Goal: Task Accomplishment & Management: Manage account settings

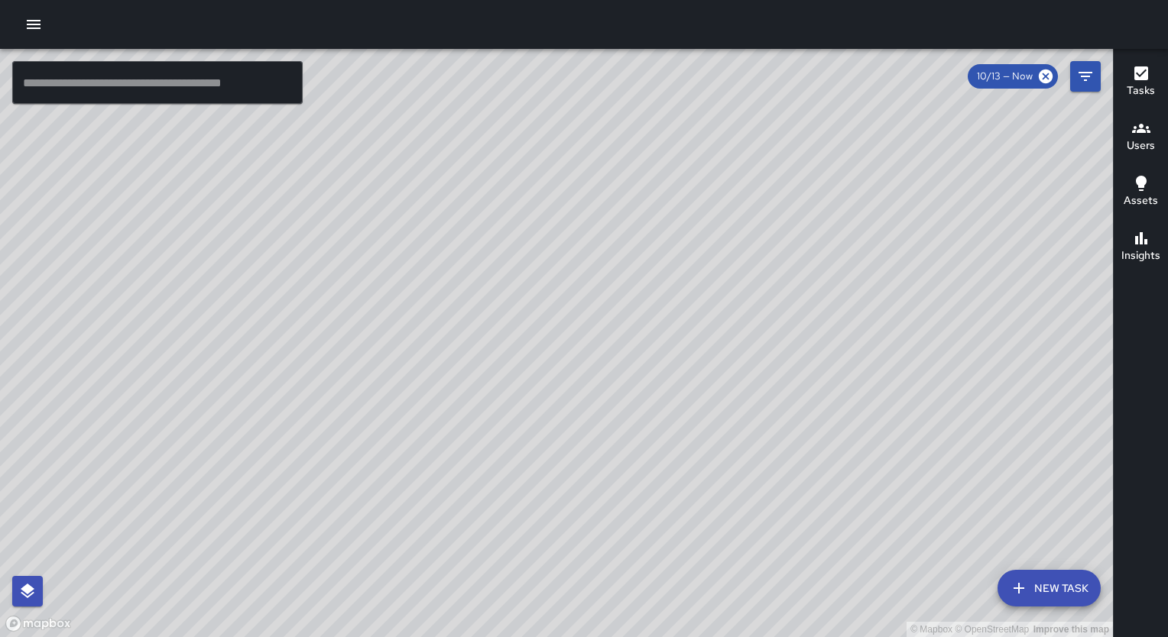
click at [1134, 138] on h6 "Users" at bounding box center [1140, 146] width 28 height 17
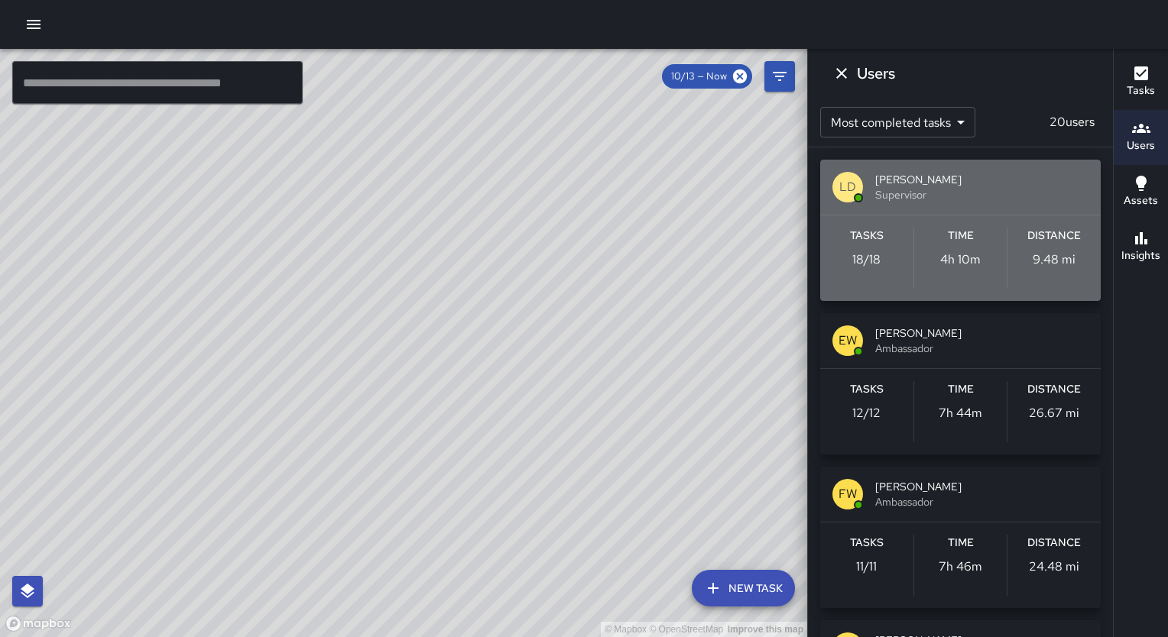
click at [963, 194] on span "Supervisor" at bounding box center [981, 194] width 213 height 15
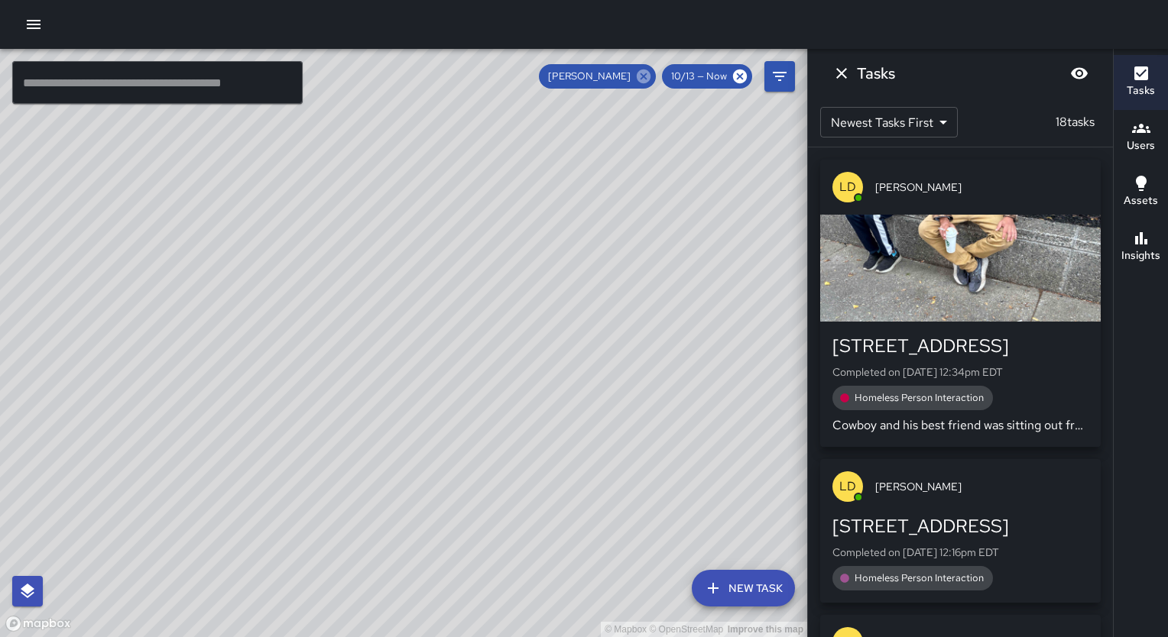
click at [645, 72] on icon at bounding box center [644, 77] width 14 height 14
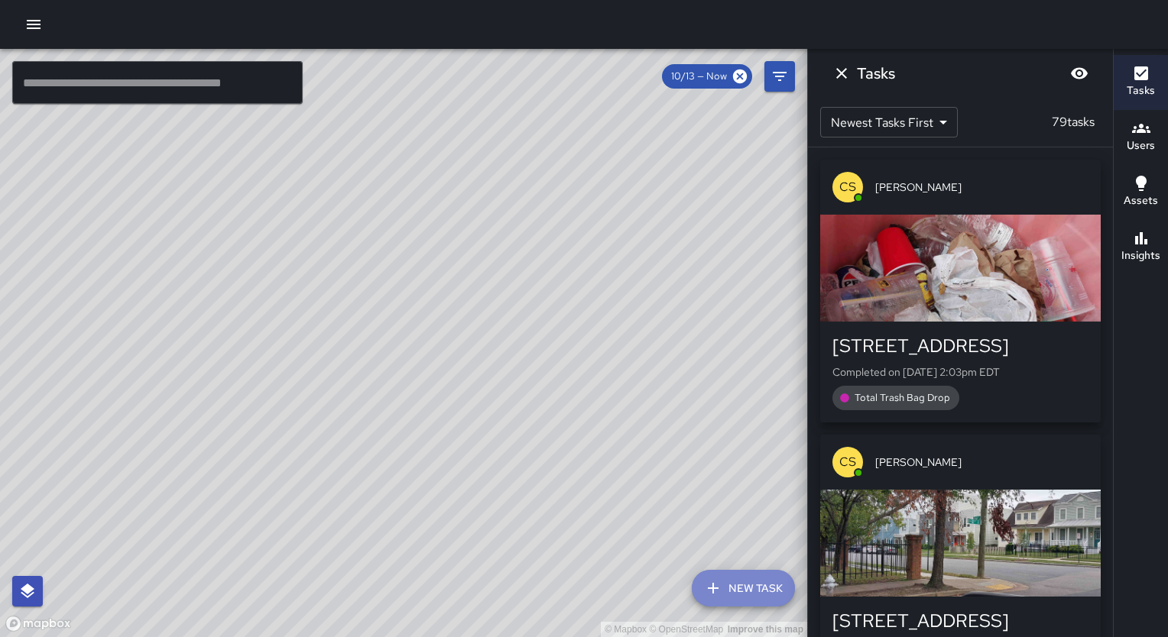
click at [719, 581] on icon "button" at bounding box center [713, 588] width 18 height 18
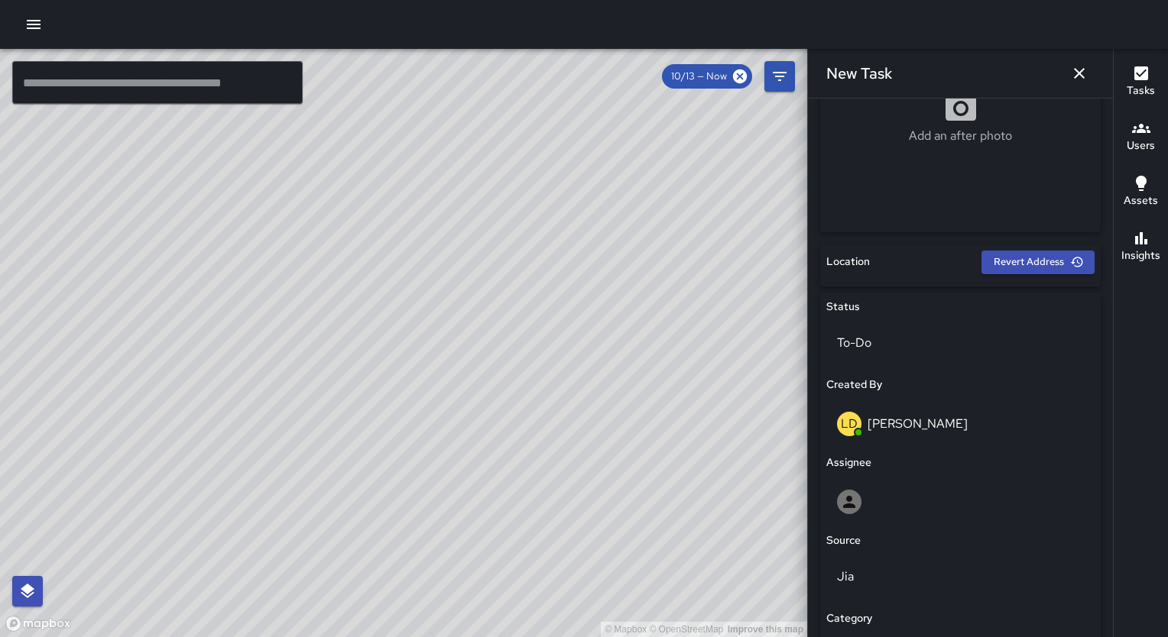
scroll to position [367, 0]
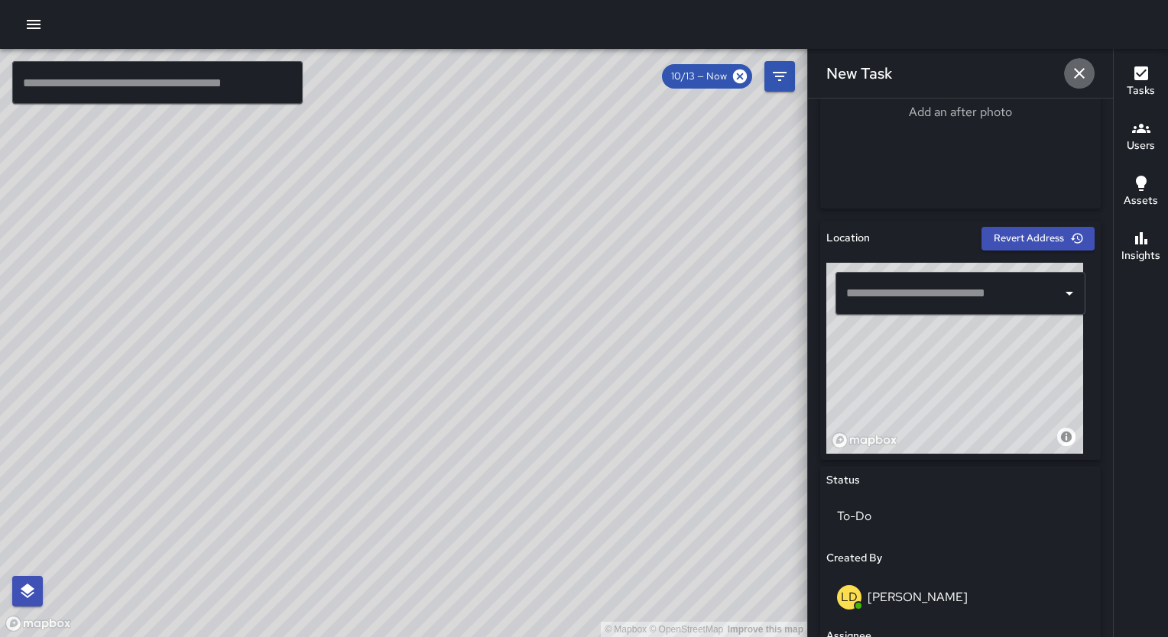
click at [1076, 64] on icon "button" at bounding box center [1079, 73] width 18 height 18
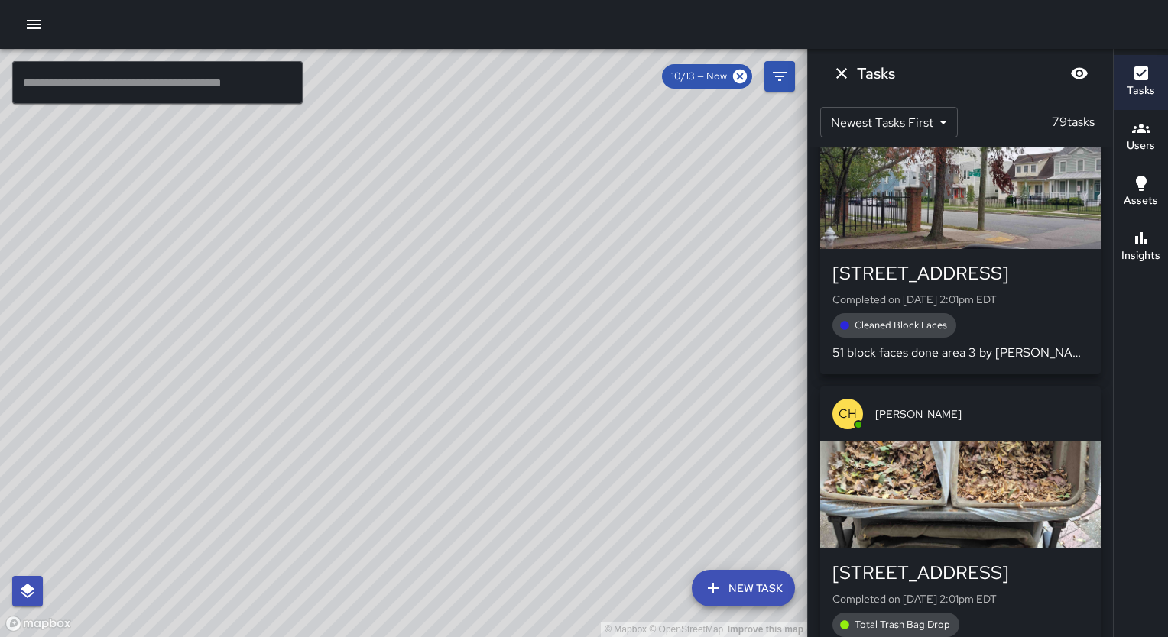
scroll to position [349, 0]
click at [1129, 139] on h6 "Users" at bounding box center [1140, 146] width 28 height 17
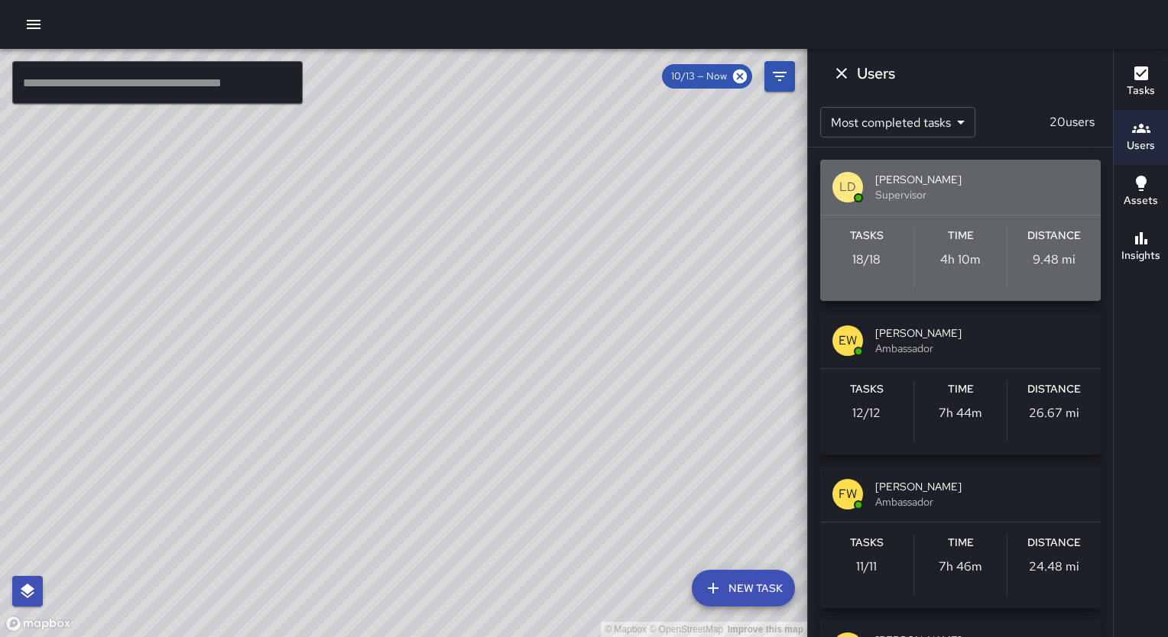
click at [967, 176] on span "[PERSON_NAME]" at bounding box center [981, 179] width 213 height 15
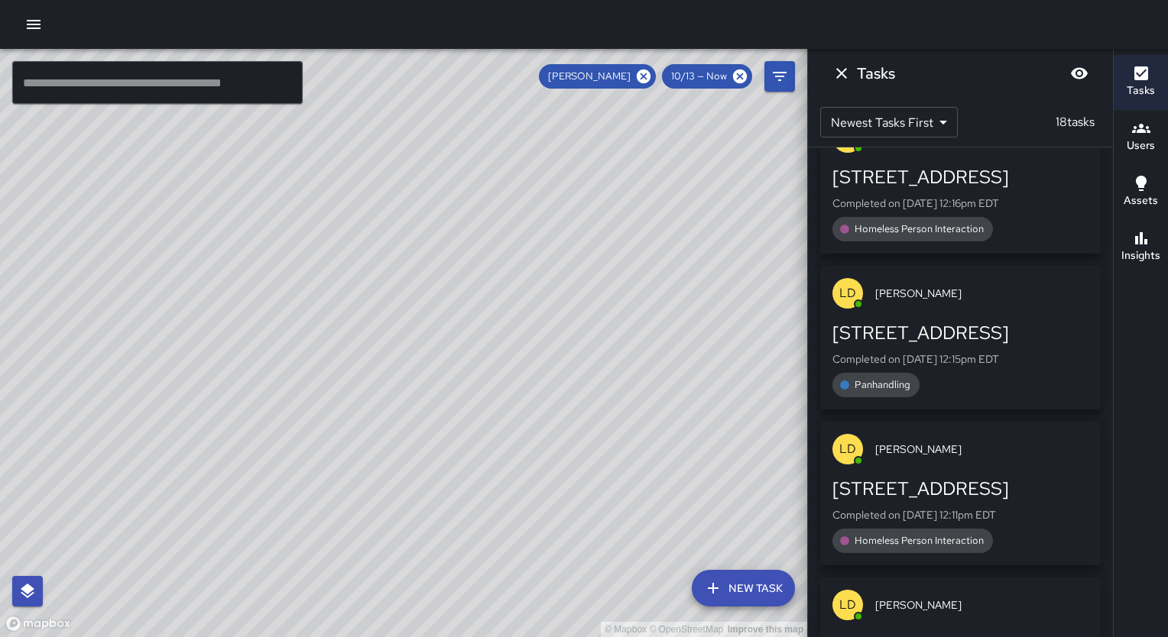
click at [702, 66] on div "10/13 — Now" at bounding box center [707, 76] width 90 height 24
click at [782, 73] on icon "Filters" at bounding box center [780, 76] width 14 height 9
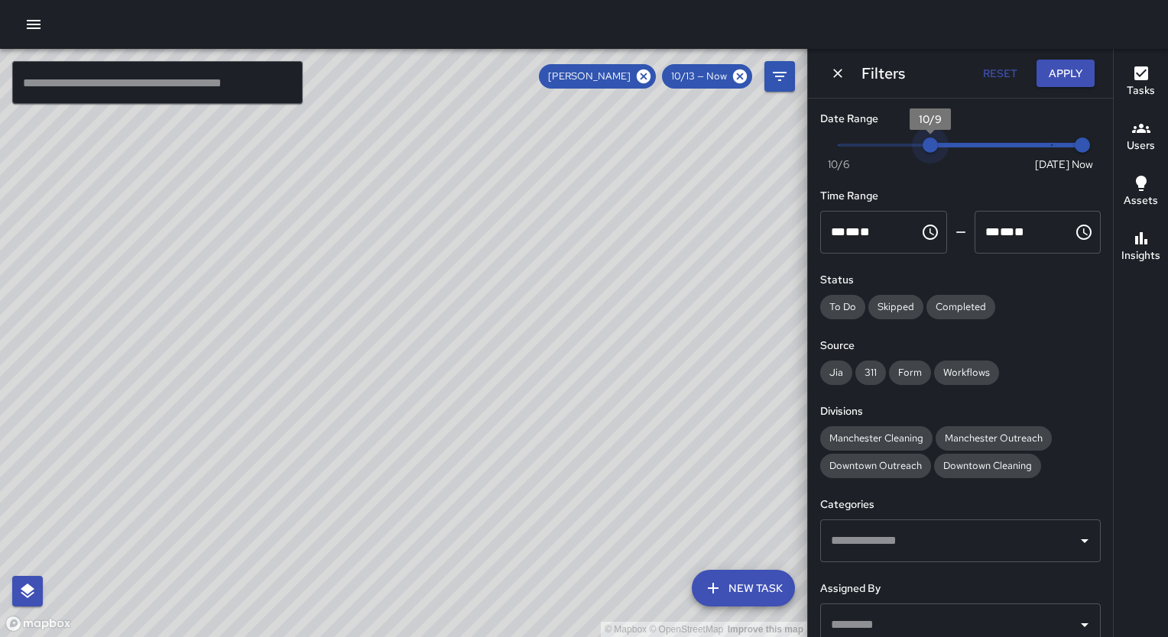
type input "*"
drag, startPoint x: 1042, startPoint y: 143, endPoint x: 825, endPoint y: 148, distance: 217.1
click at [831, 148] on span "10/6" at bounding box center [838, 145] width 15 height 15
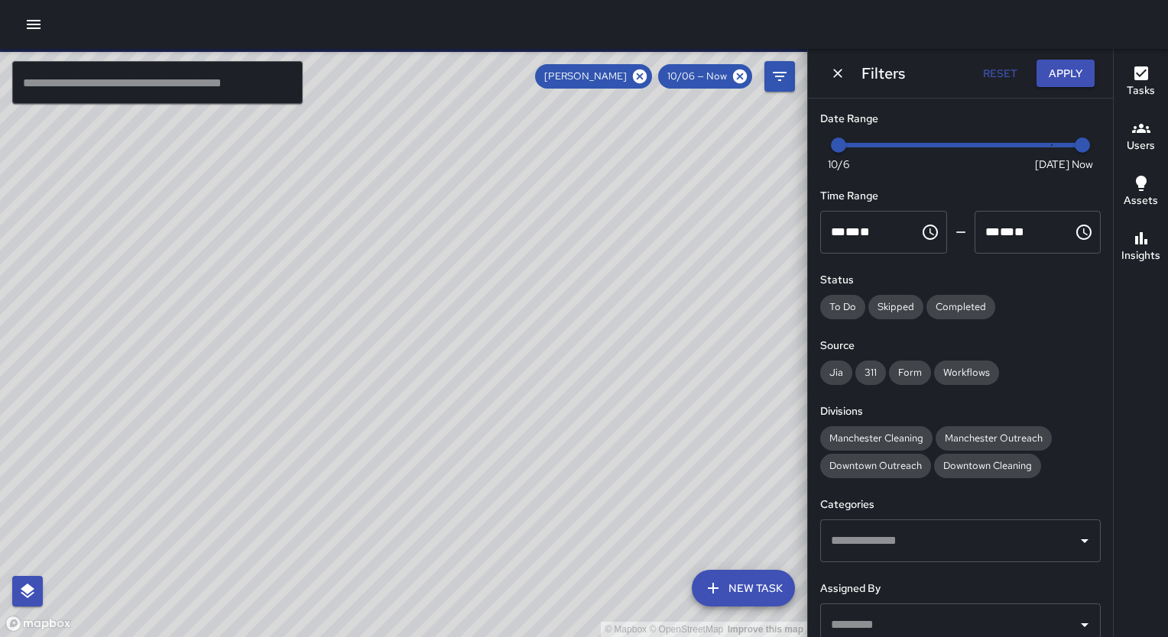
click at [645, 400] on div "© Mapbox © OpenStreetMap Improve this map" at bounding box center [403, 343] width 807 height 588
drag, startPoint x: 607, startPoint y: 530, endPoint x: 609, endPoint y: 427, distance: 103.2
click at [609, 427] on div "© Mapbox © OpenStreetMap Improve this map" at bounding box center [403, 343] width 807 height 588
